Goal: Find specific page/section: Find specific page/section

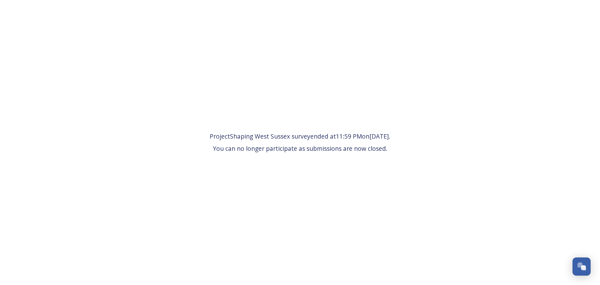
click at [339, 135] on span "Project Shaping West Sussex survey ended at 11:59 PM [DATE] . You can no longer…" at bounding box center [300, 142] width 181 height 21
